Goal: Transaction & Acquisition: Purchase product/service

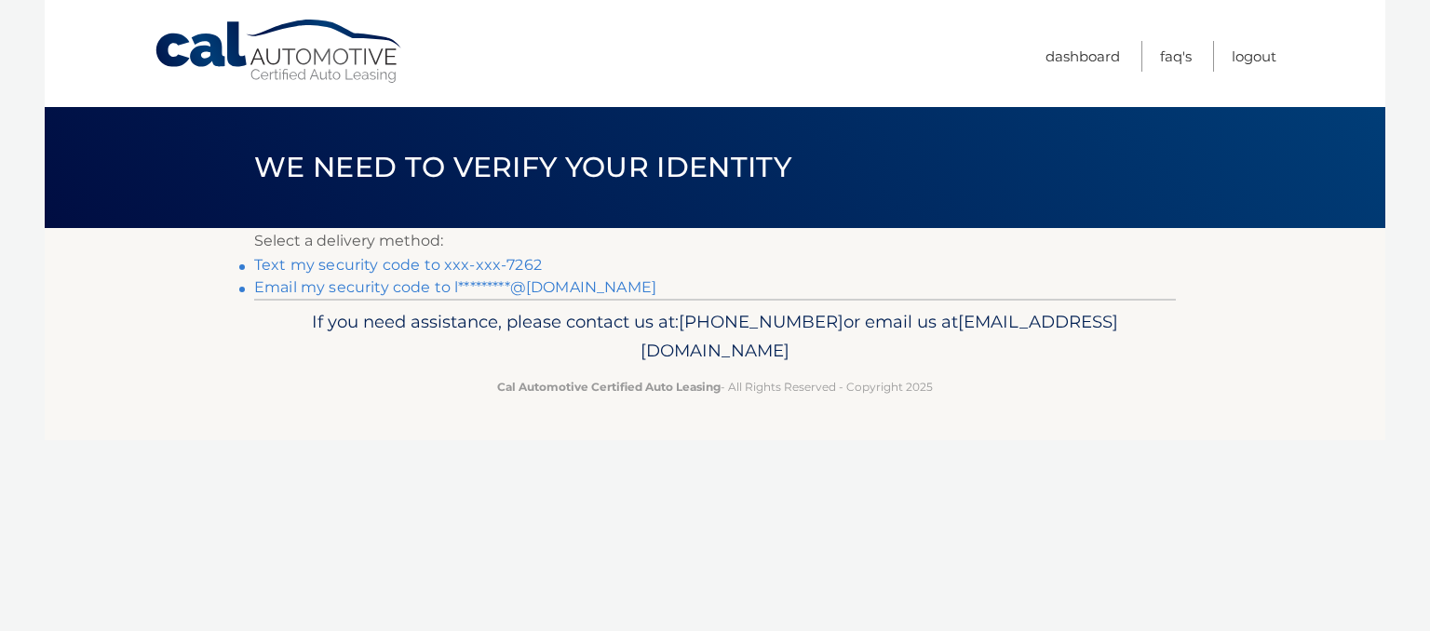
click at [425, 269] on link "Text my security code to xxx-xxx-7262" at bounding box center [398, 265] width 288 height 18
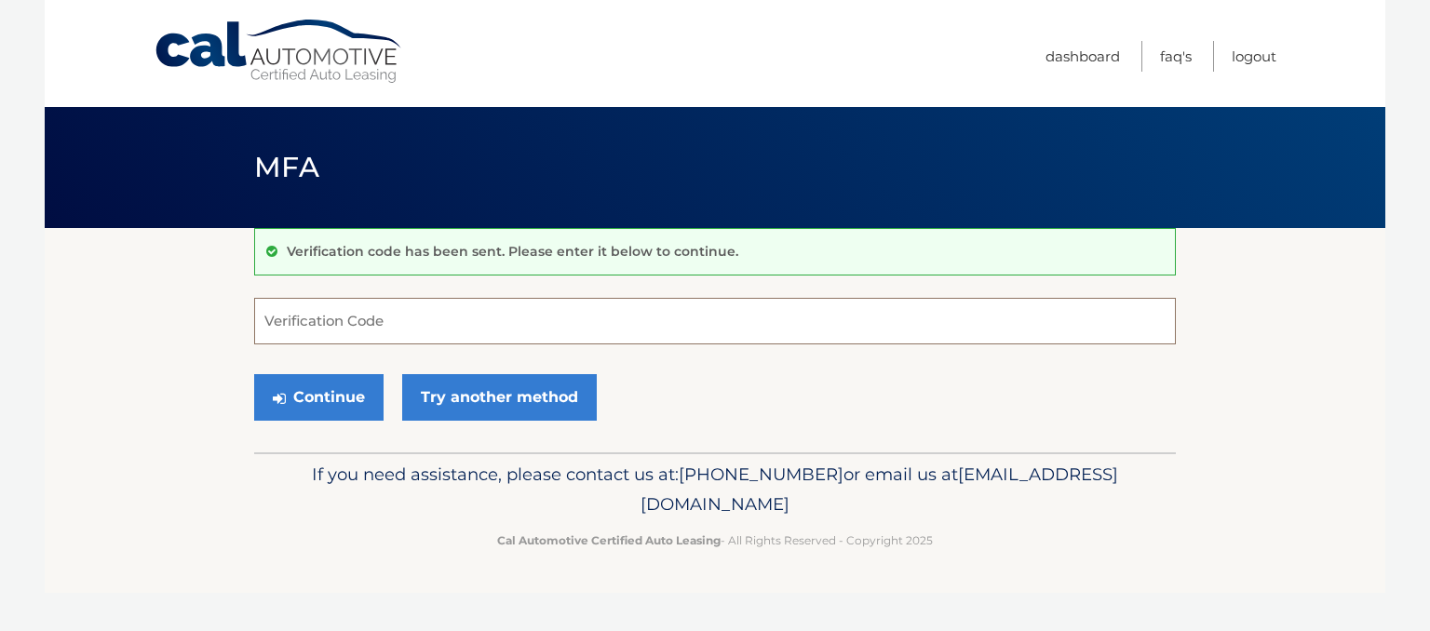
click at [324, 336] on input "Verification Code" at bounding box center [714, 321] width 921 height 47
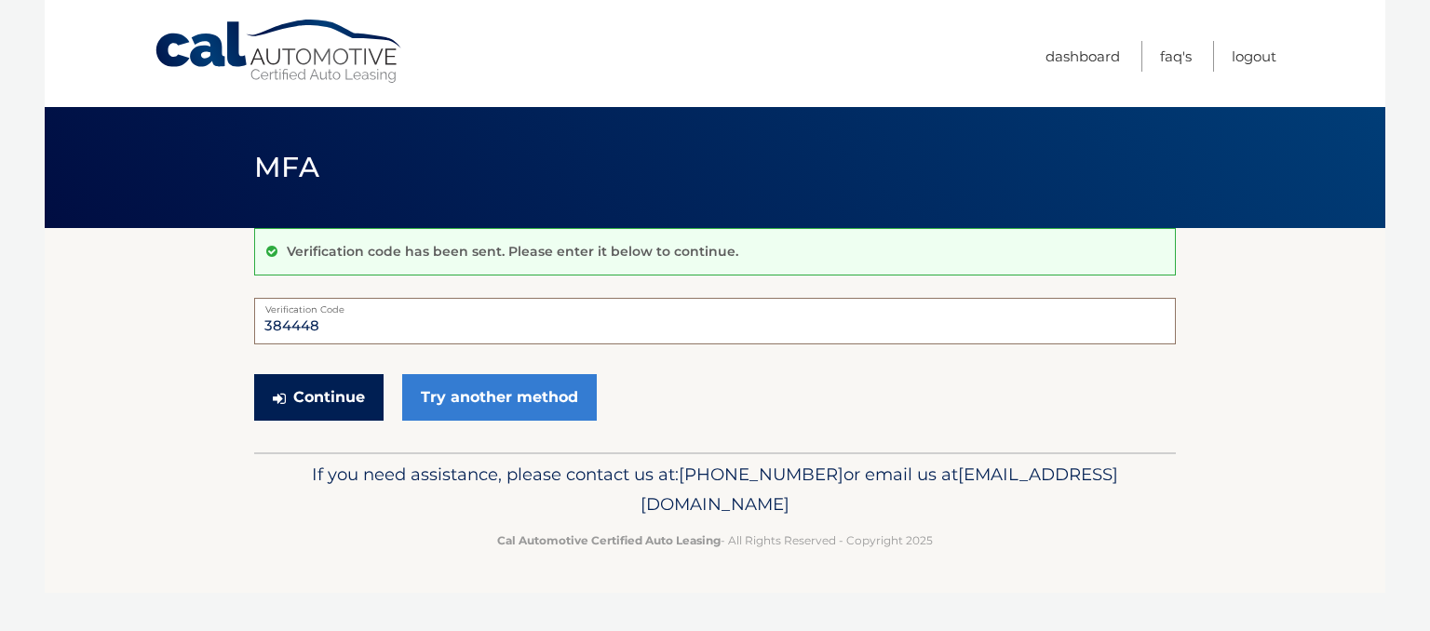
type input "384448"
click at [330, 414] on button "Continue" at bounding box center [318, 397] width 129 height 47
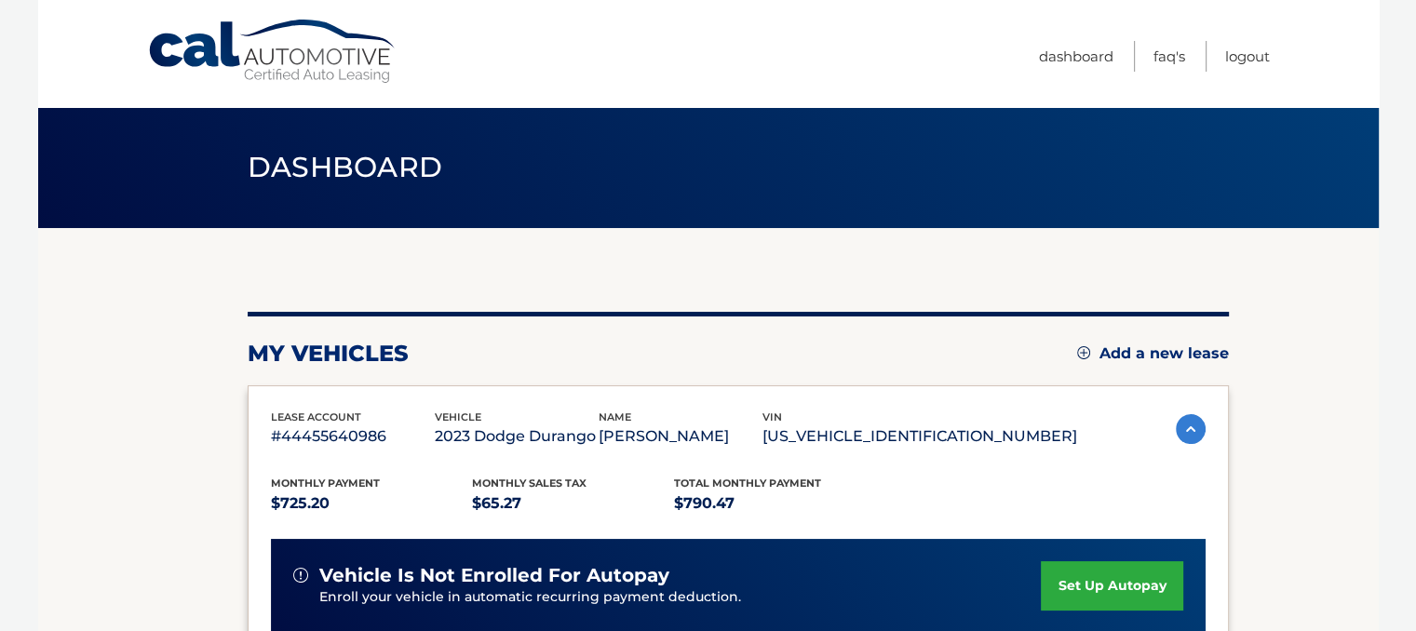
drag, startPoint x: 1429, startPoint y: 312, endPoint x: 1357, endPoint y: 508, distance: 209.1
click at [1357, 508] on section "my vehicles Add a new lease lease account #44455640986 vehicle 2023 Dodge Duran…" at bounding box center [708, 607] width 1340 height 759
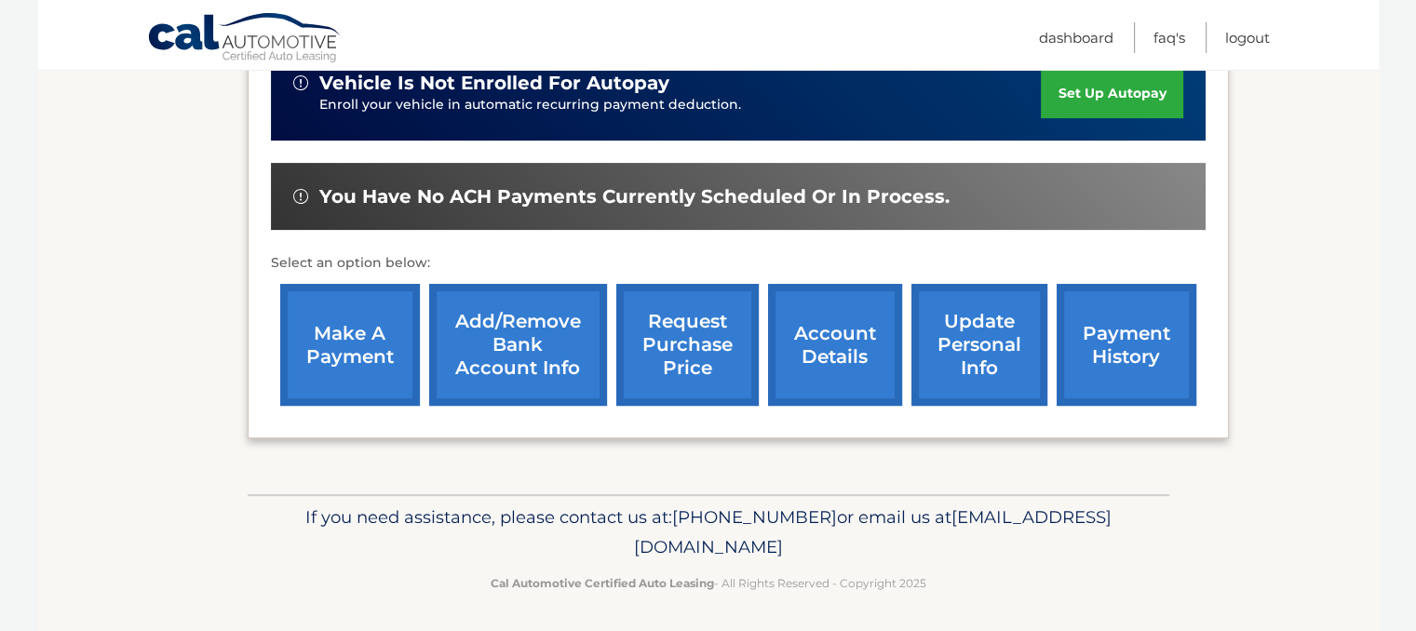
scroll to position [495, 0]
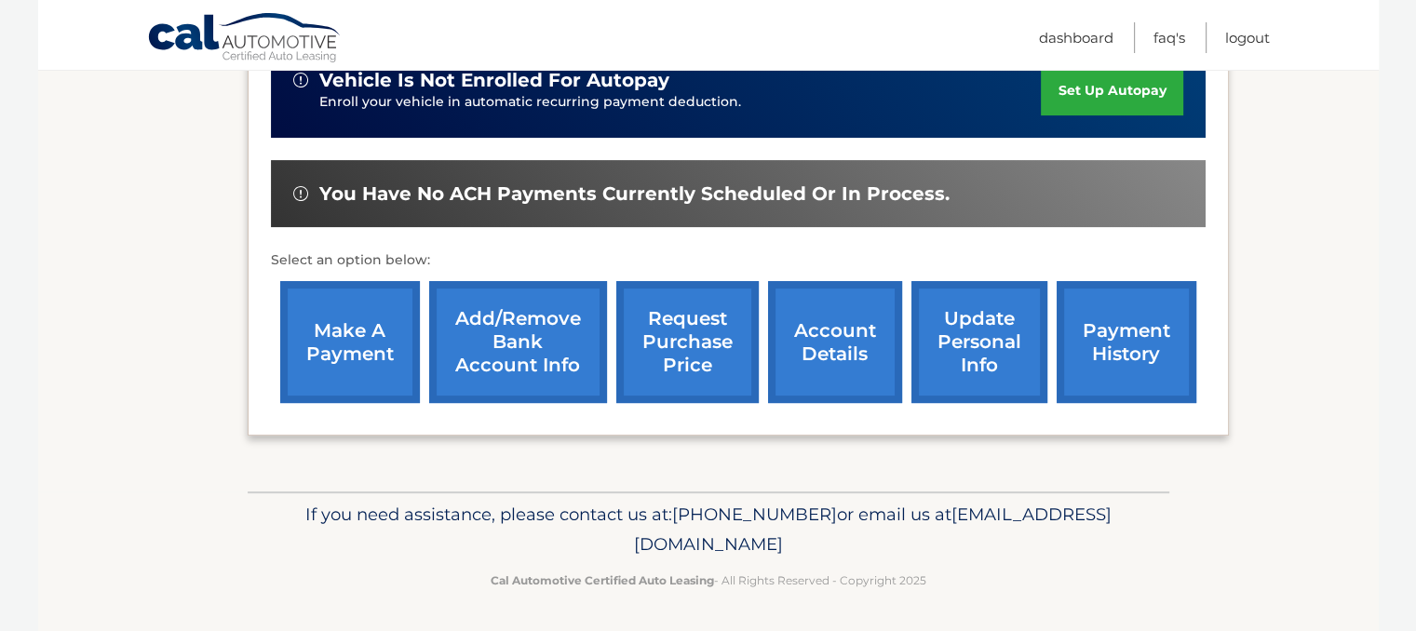
click at [394, 321] on link "make a payment" at bounding box center [350, 342] width 140 height 122
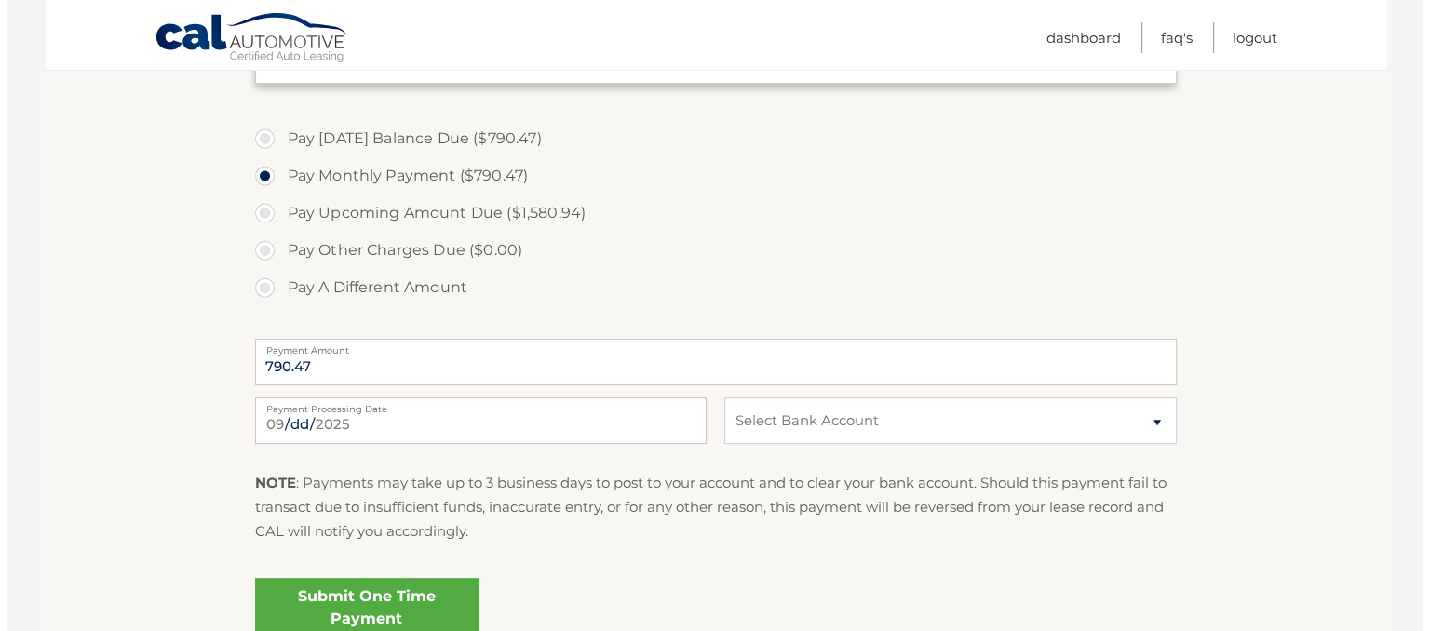
scroll to position [654, 0]
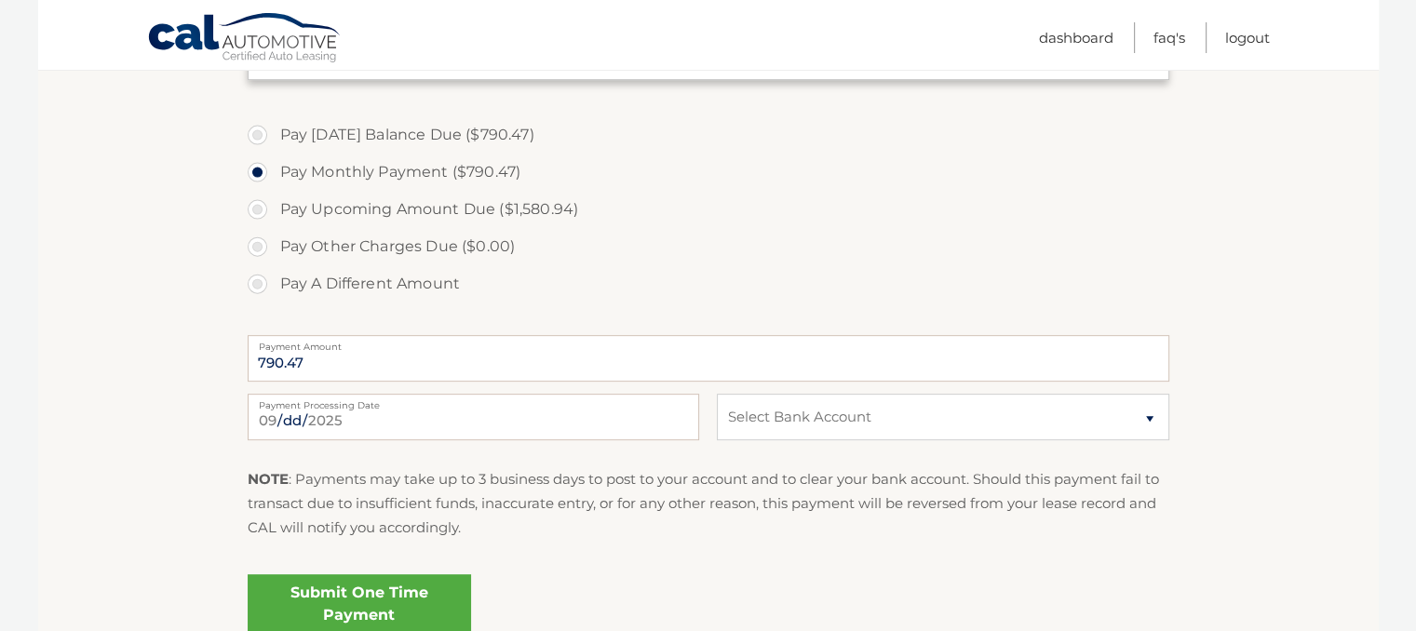
click at [354, 585] on link "Submit One Time Payment" at bounding box center [359, 604] width 223 height 60
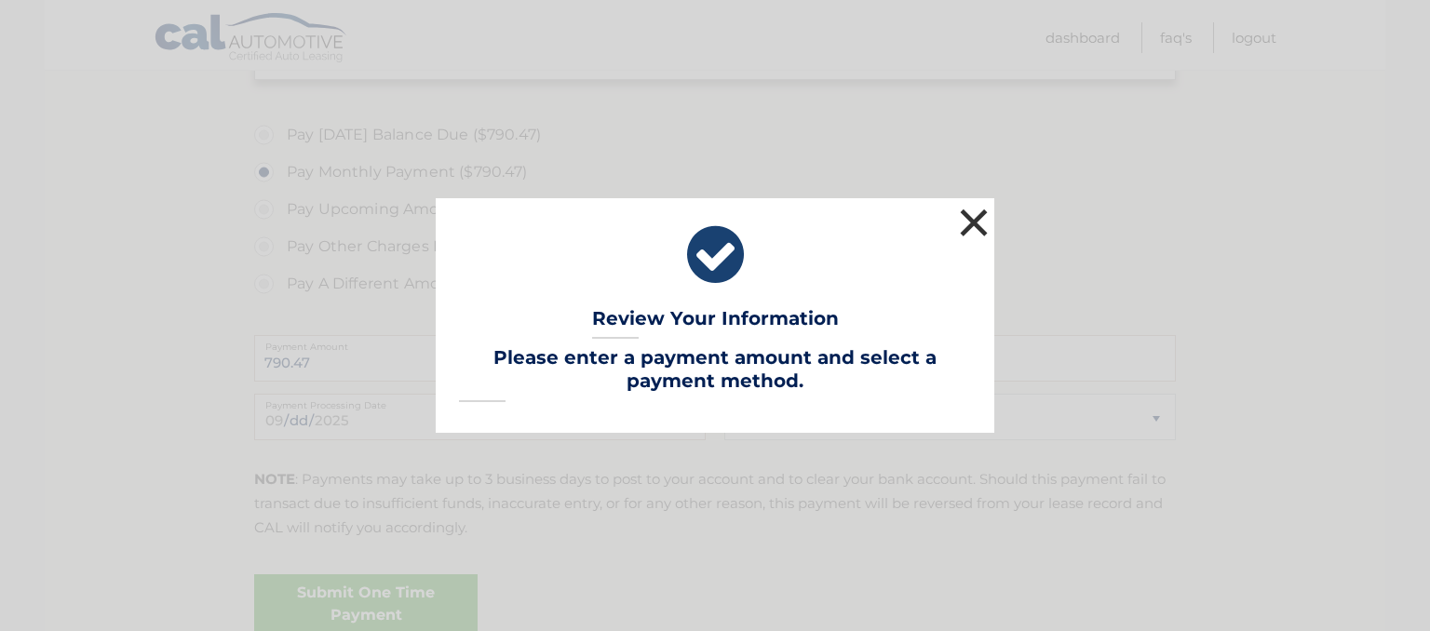
click at [968, 228] on button "×" at bounding box center [973, 222] width 37 height 37
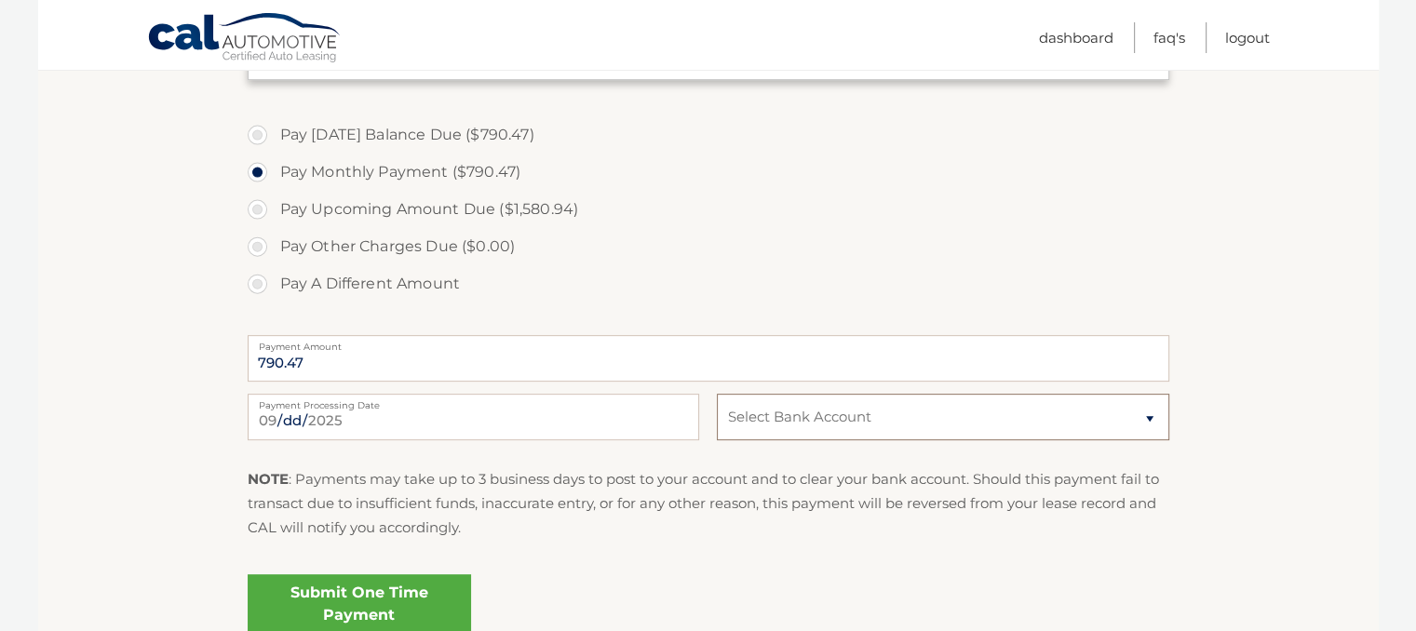
click at [862, 426] on select "Select Bank Account Checking USAA FEDERAL SAVINGS BANK *****1173 Checking S &am…" at bounding box center [942, 417] width 451 height 47
select select "ZmRkM2VmY2EtMTkyZS00MmQ1LTgwNGUtMGY4NjM4ZGNlYTQ3"
click at [717, 394] on select "Select Bank Account Checking USAA FEDERAL SAVINGS BANK *****1173 Checking S &am…" at bounding box center [942, 417] width 451 height 47
click at [365, 595] on link "Submit One Time Payment" at bounding box center [359, 604] width 223 height 60
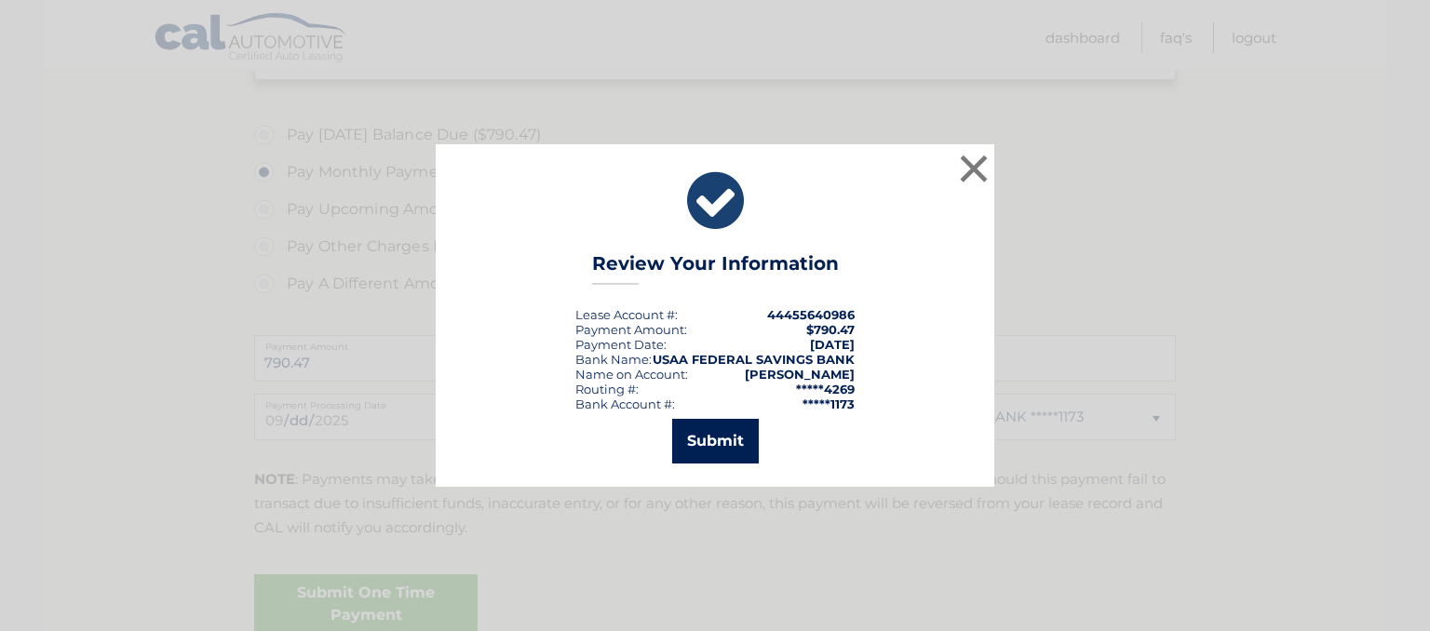
click at [713, 440] on button "Submit" at bounding box center [715, 441] width 87 height 45
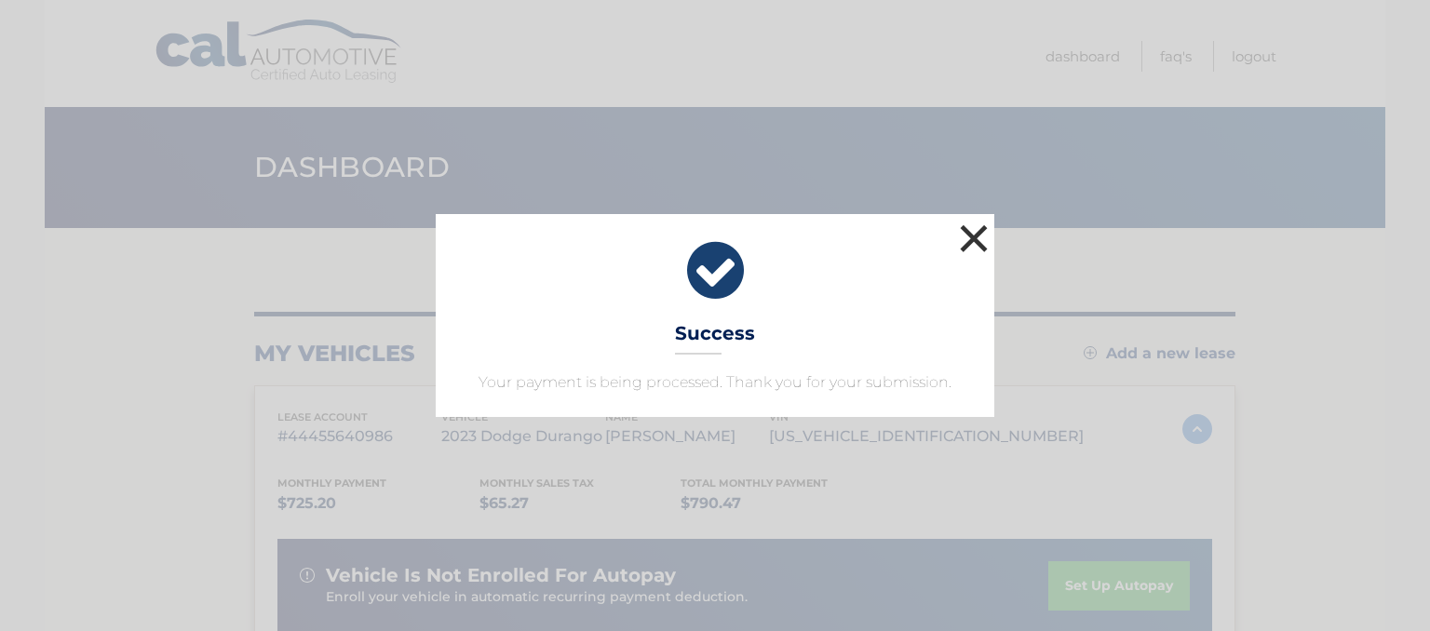
click at [956, 235] on button "×" at bounding box center [973, 238] width 37 height 37
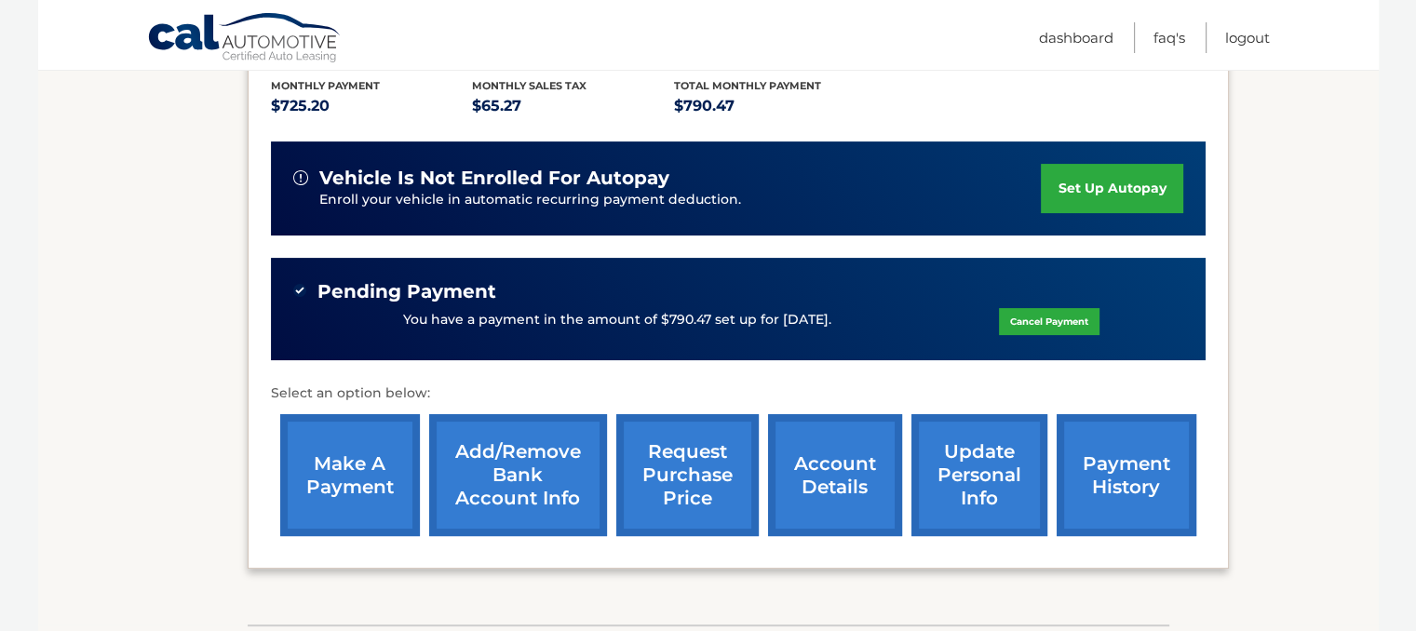
scroll to position [530, 0]
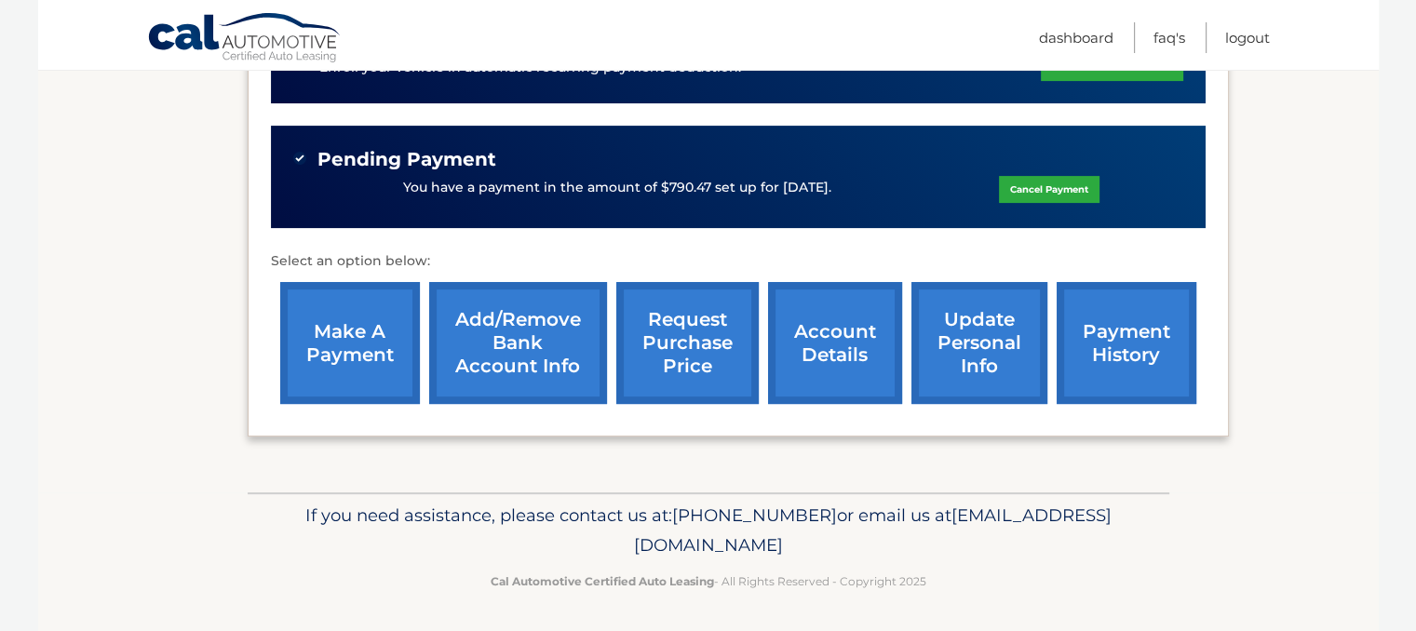
click at [335, 344] on link "make a payment" at bounding box center [350, 343] width 140 height 122
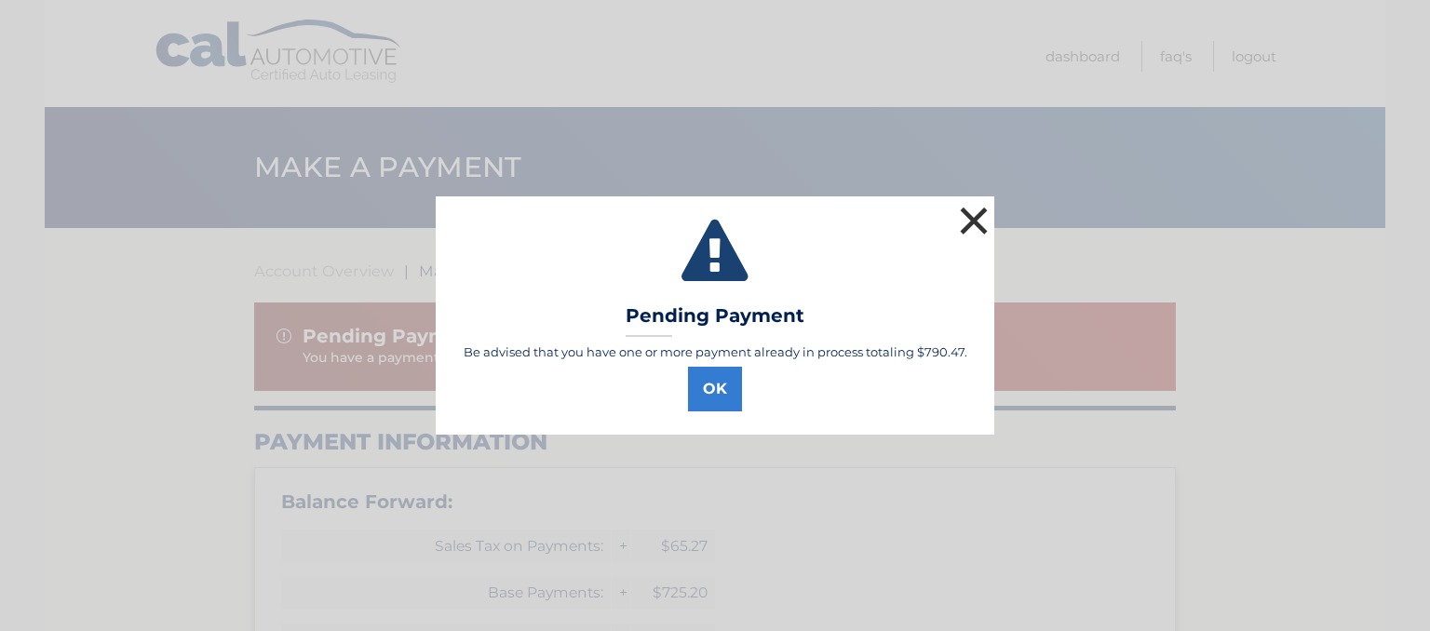
click at [991, 204] on button "×" at bounding box center [973, 220] width 37 height 37
